Goal: Information Seeking & Learning: Check status

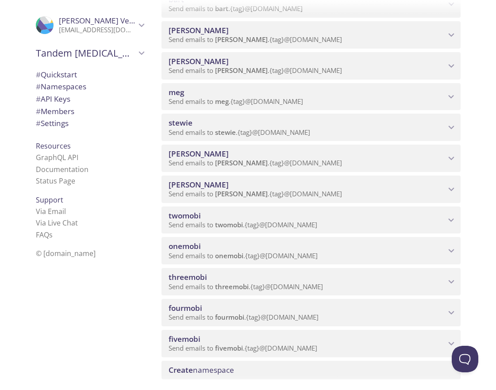
scroll to position [263, 0]
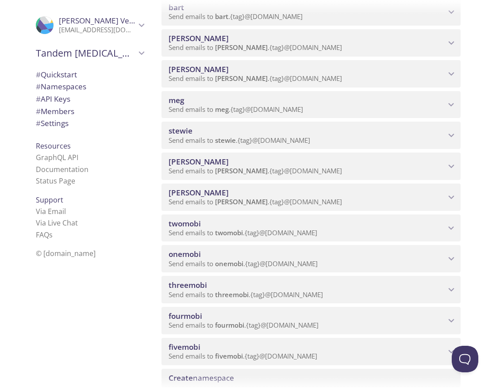
click at [206, 259] on span "Send emails to onemobi . {tag} @[DOMAIN_NAME]" at bounding box center [242, 263] width 149 height 9
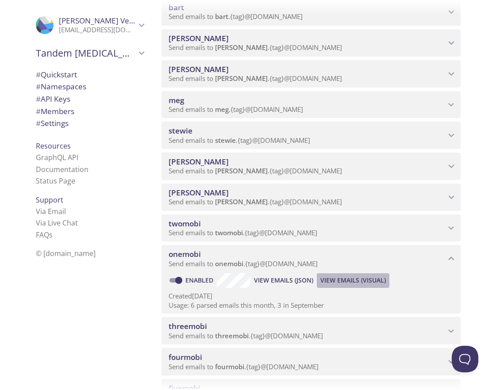
click at [354, 279] on span "View Emails (Visual)" at bounding box center [352, 280] width 65 height 11
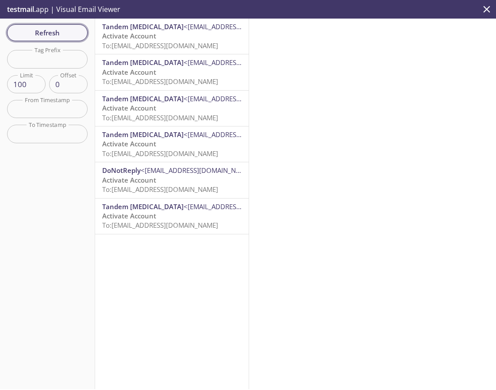
click at [48, 28] on span "Refresh" at bounding box center [47, 32] width 66 height 11
click at [32, 34] on span "Refresh" at bounding box center [47, 32] width 66 height 11
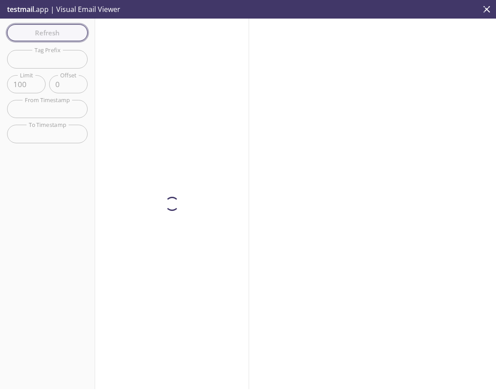
click at [32, 34] on span "Refresh" at bounding box center [47, 32] width 66 height 11
click at [32, 34] on div "Refresh Filters Tag Prefix Tag Prefix Limit 100 Limit Offset 0 Offset From Time…" at bounding box center [47, 204] width 95 height 371
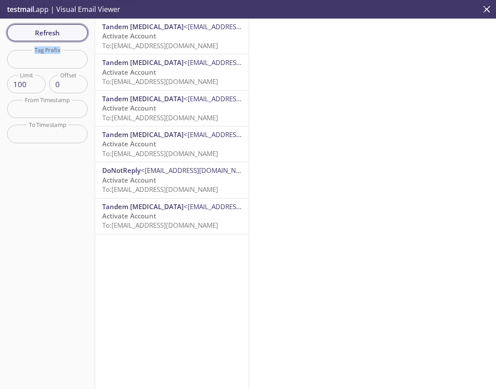
click at [32, 34] on span "Refresh" at bounding box center [47, 32] width 66 height 11
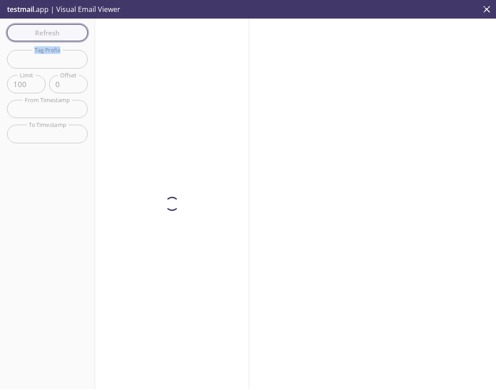
click at [32, 34] on div "Refresh Filters Tag Prefix Tag Prefix Limit 100 Limit Offset 0 Offset From Time…" at bounding box center [47, 204] width 95 height 371
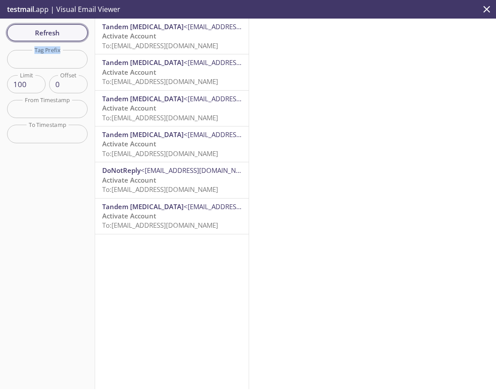
click at [37, 33] on span "Refresh" at bounding box center [47, 32] width 66 height 11
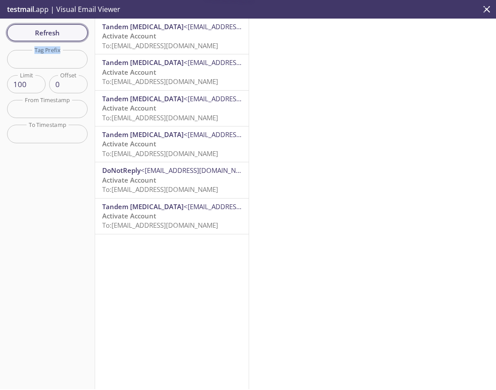
click at [37, 33] on span "Refresh" at bounding box center [47, 32] width 66 height 11
click at [50, 27] on button "Refresh" at bounding box center [47, 32] width 80 height 17
click at [29, 29] on span "Refresh" at bounding box center [47, 32] width 66 height 11
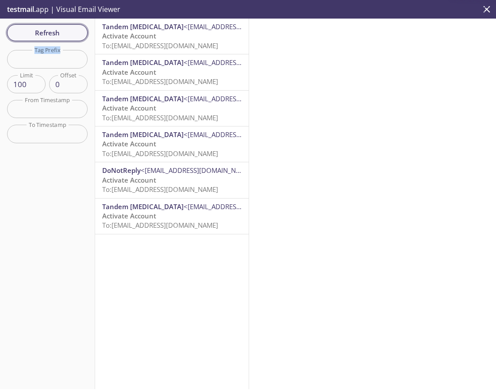
click at [29, 29] on span "Refresh" at bounding box center [47, 32] width 66 height 11
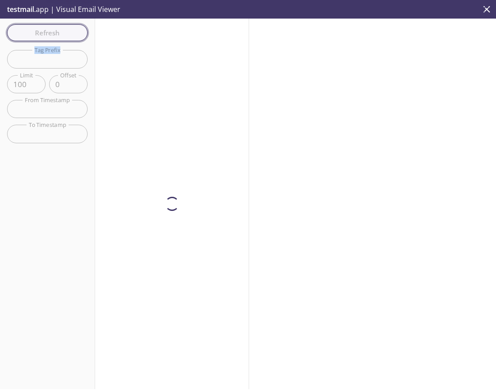
click at [29, 29] on span "Refresh" at bounding box center [47, 32] width 66 height 11
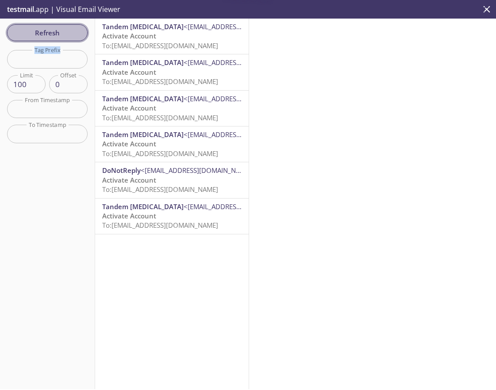
click at [29, 29] on span "Refresh" at bounding box center [47, 32] width 66 height 11
click at [43, 30] on span "Refresh" at bounding box center [47, 32] width 66 height 11
click at [487, 9] on icon "close" at bounding box center [486, 9] width 7 height 7
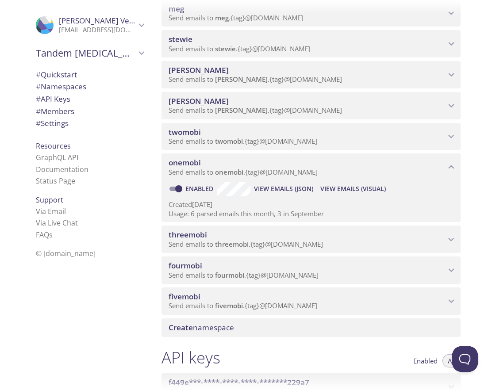
scroll to position [372, 0]
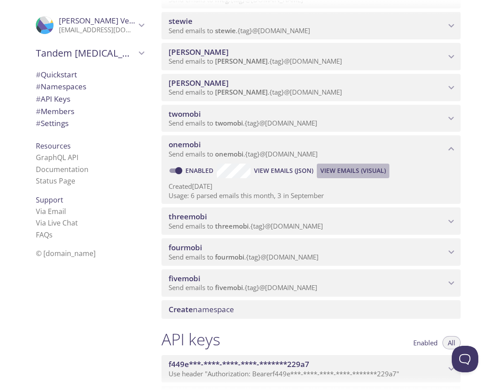
click at [347, 172] on span "View Emails (Visual)" at bounding box center [352, 170] width 65 height 11
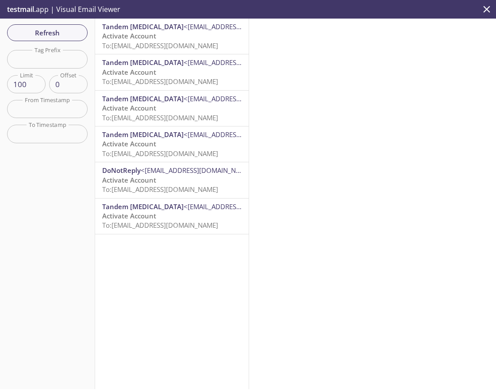
click at [220, 61] on span "<[EMAIL_ADDRESS][DOMAIN_NAME]>" at bounding box center [240, 62] width 115 height 9
